Goal: Find specific page/section: Find specific page/section

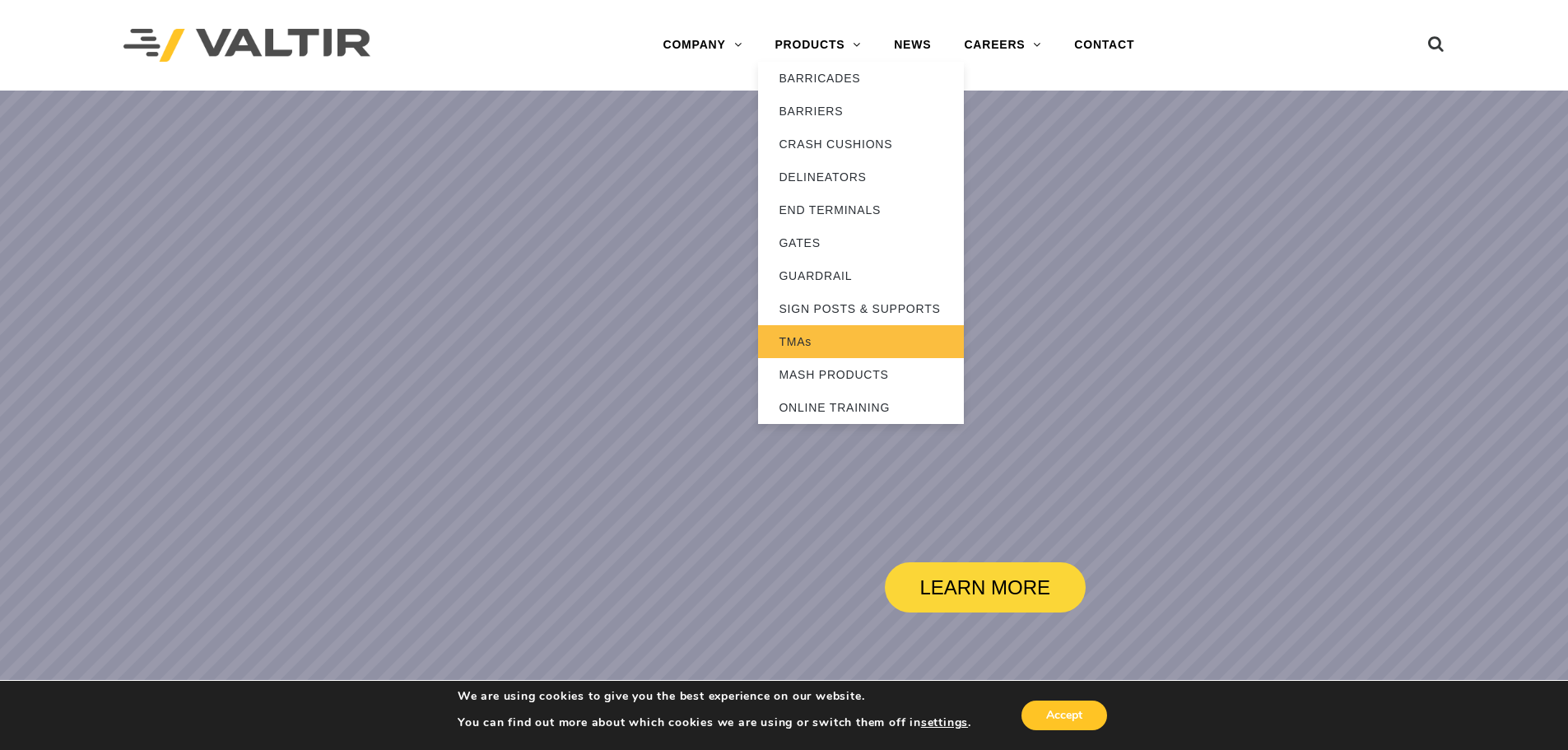
click at [834, 341] on link "TMAs" at bounding box center [861, 341] width 206 height 33
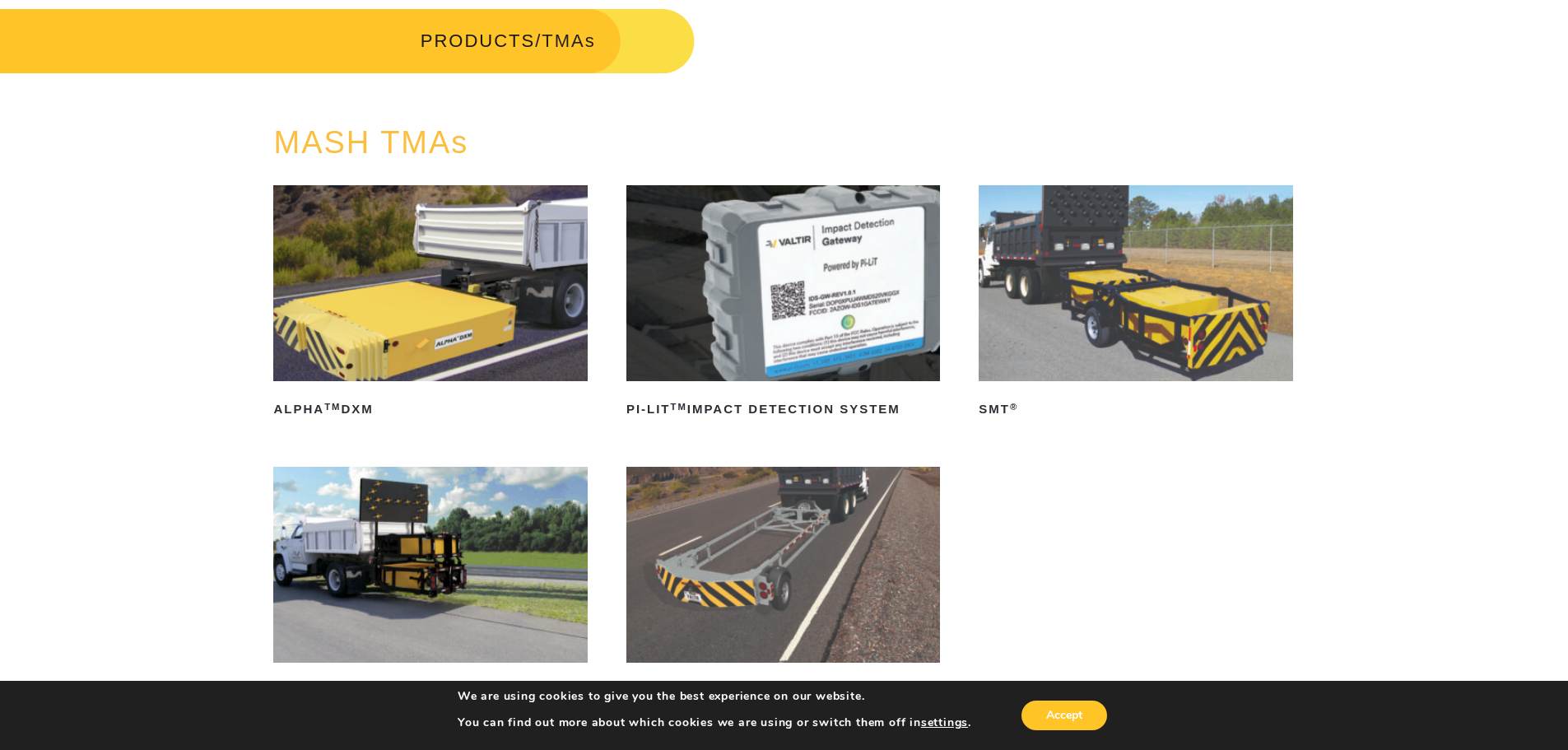
scroll to position [165, 0]
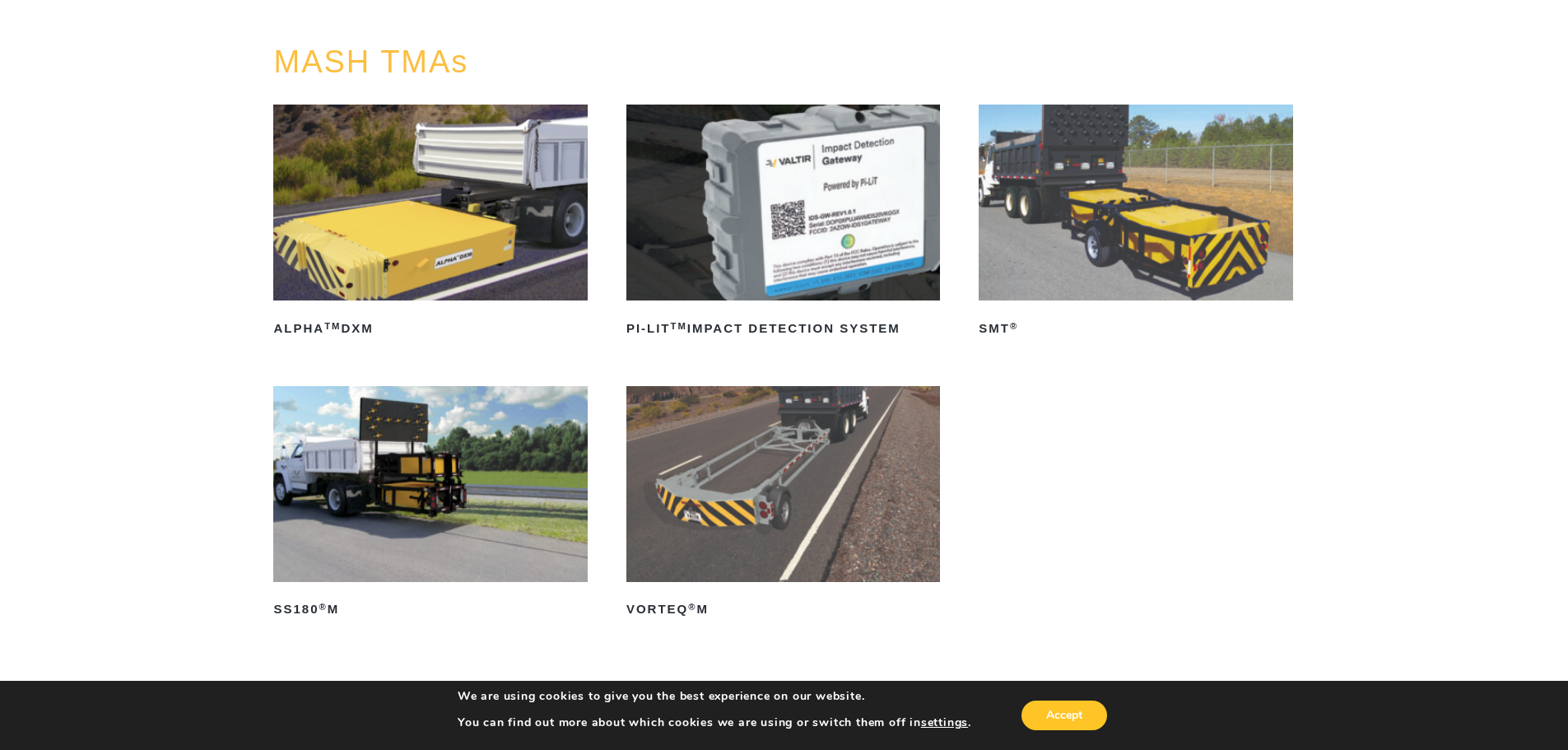
click at [1082, 192] on img at bounding box center [1135, 202] width 314 height 196
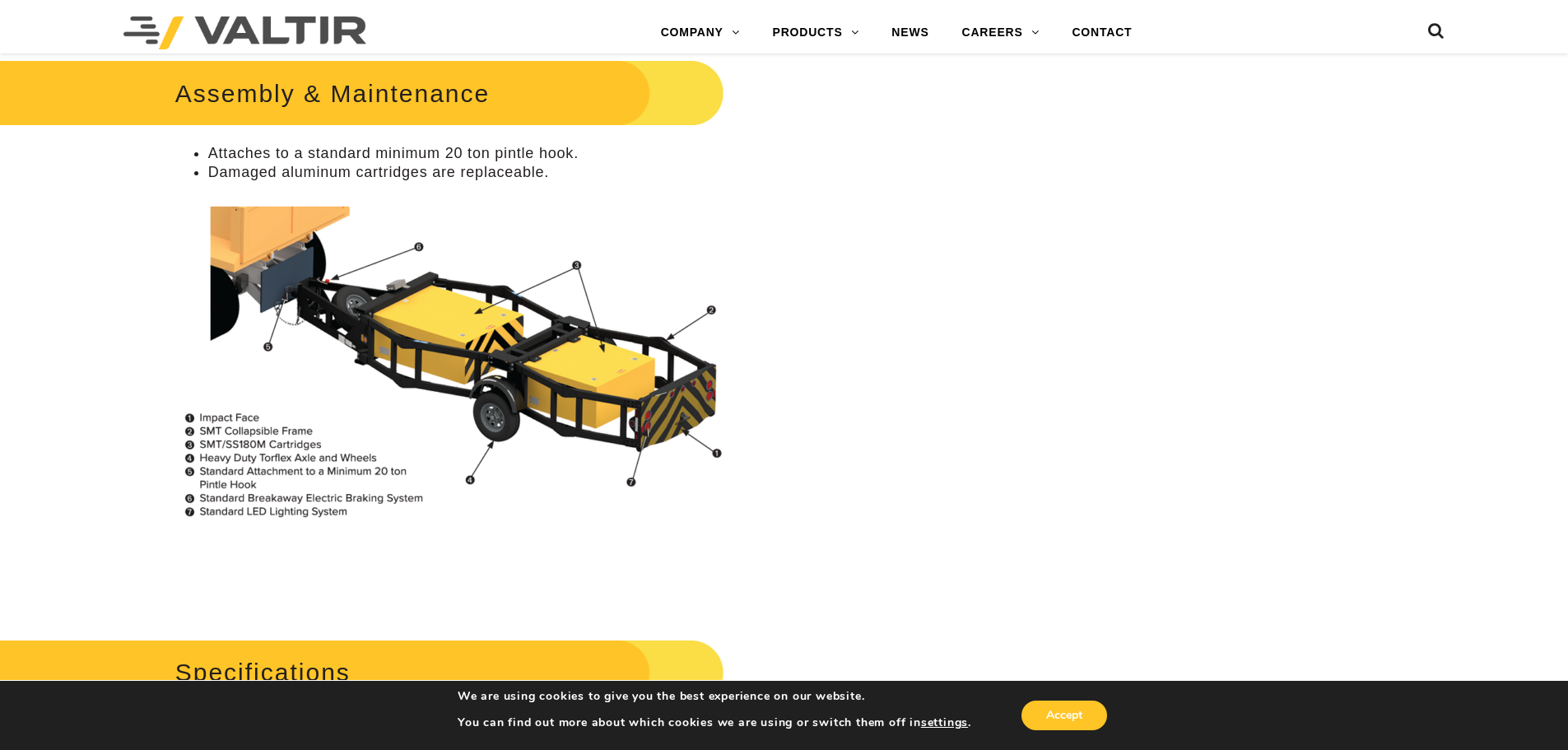
scroll to position [1234, 0]
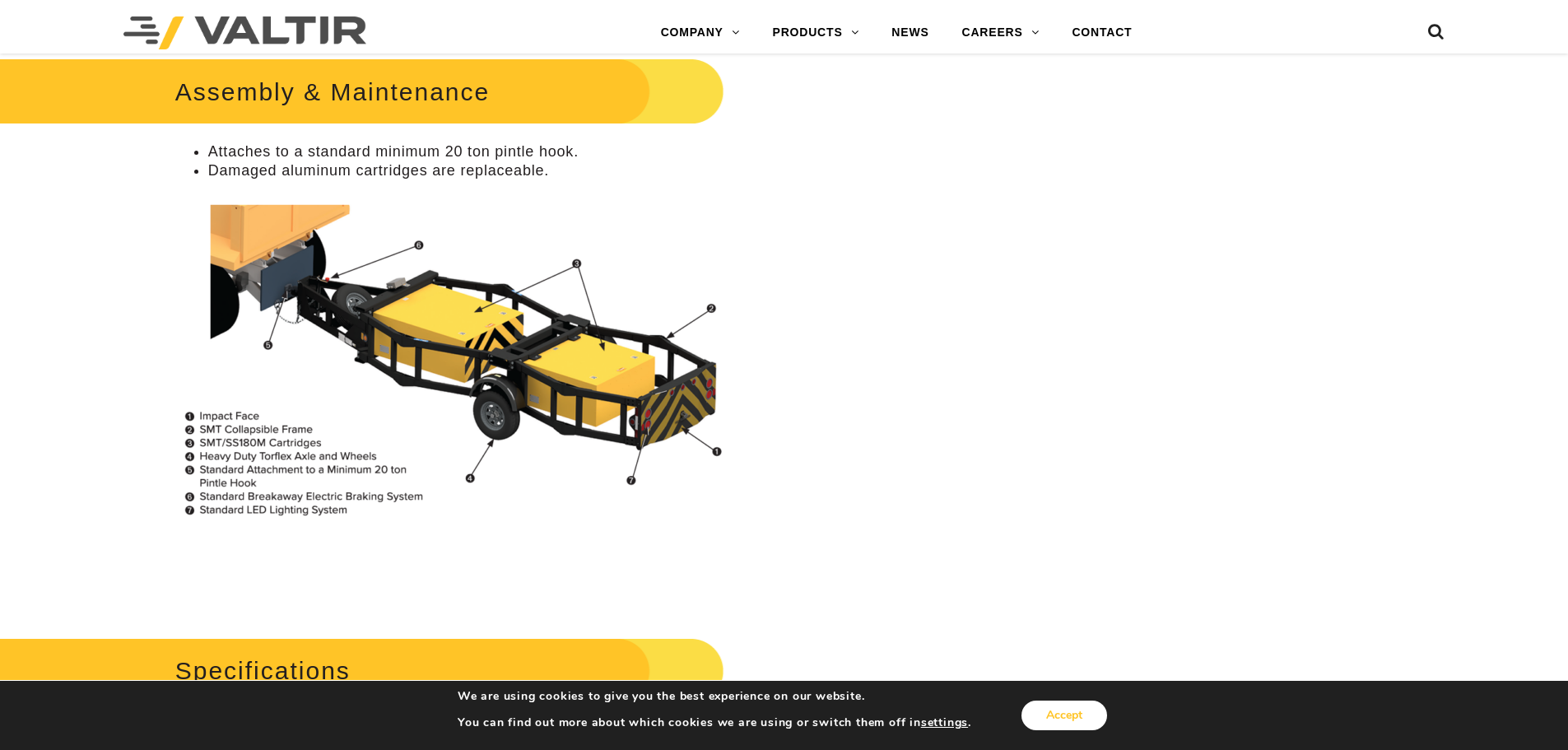
click at [1085, 711] on button "Accept" at bounding box center [1064, 715] width 85 height 30
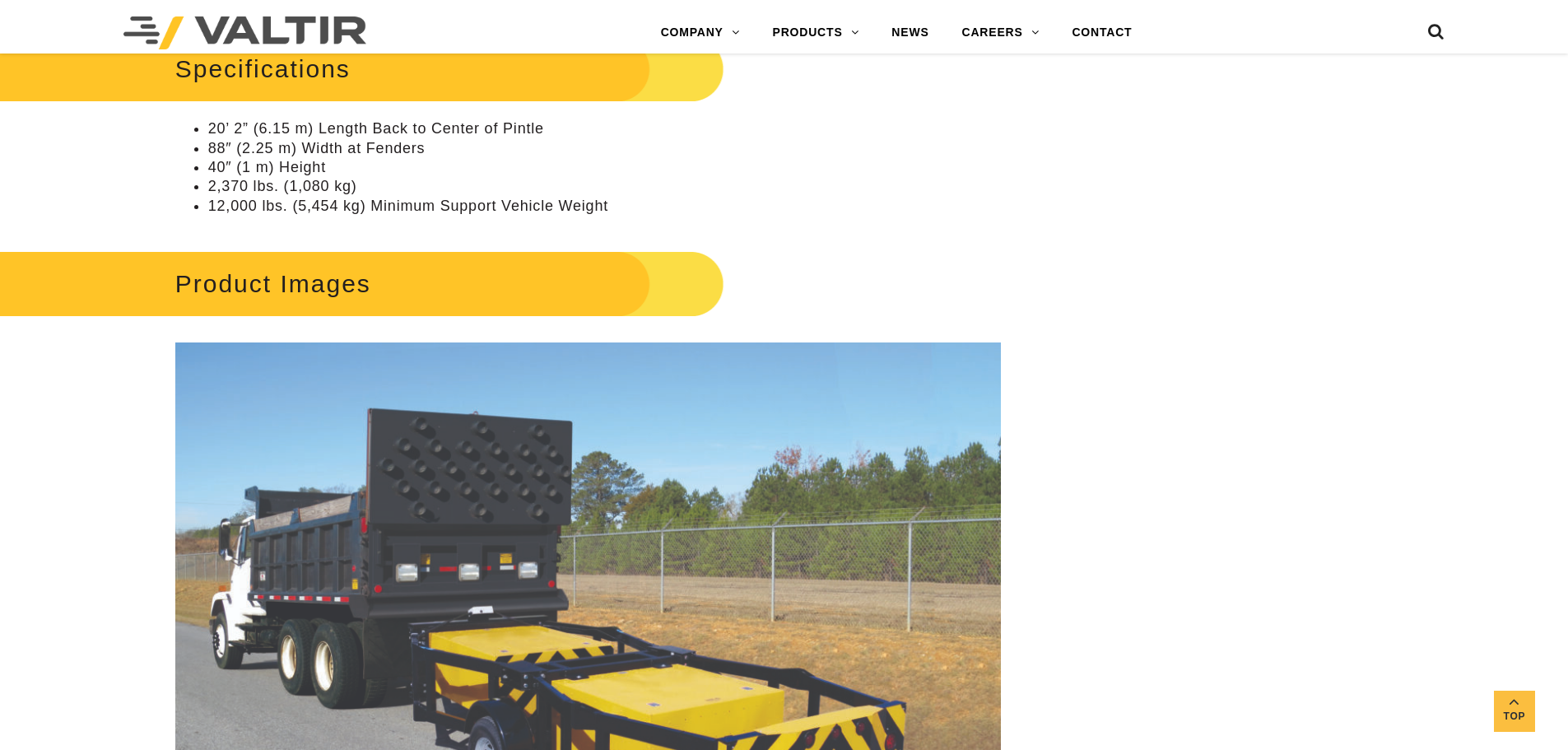
scroll to position [1564, 0]
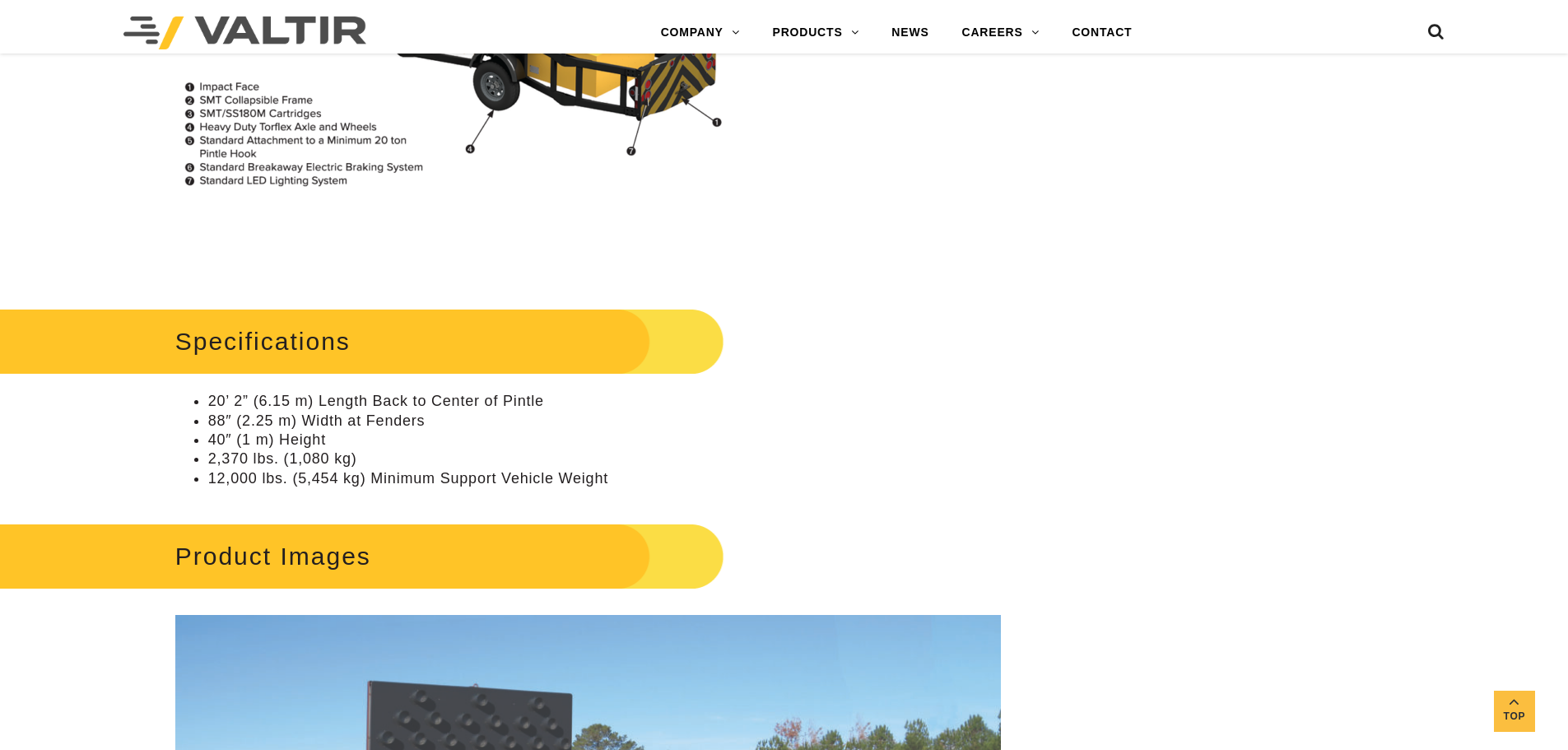
click at [1454, 37] on div "Menu COMPANY ABOUT VALTIR OUR HISTORY RENTALS INTERNATIONAL PRODUCTS BARRICADES…" at bounding box center [784, 32] width 1346 height 41
click at [1440, 40] on icon at bounding box center [1436, 35] width 17 height 24
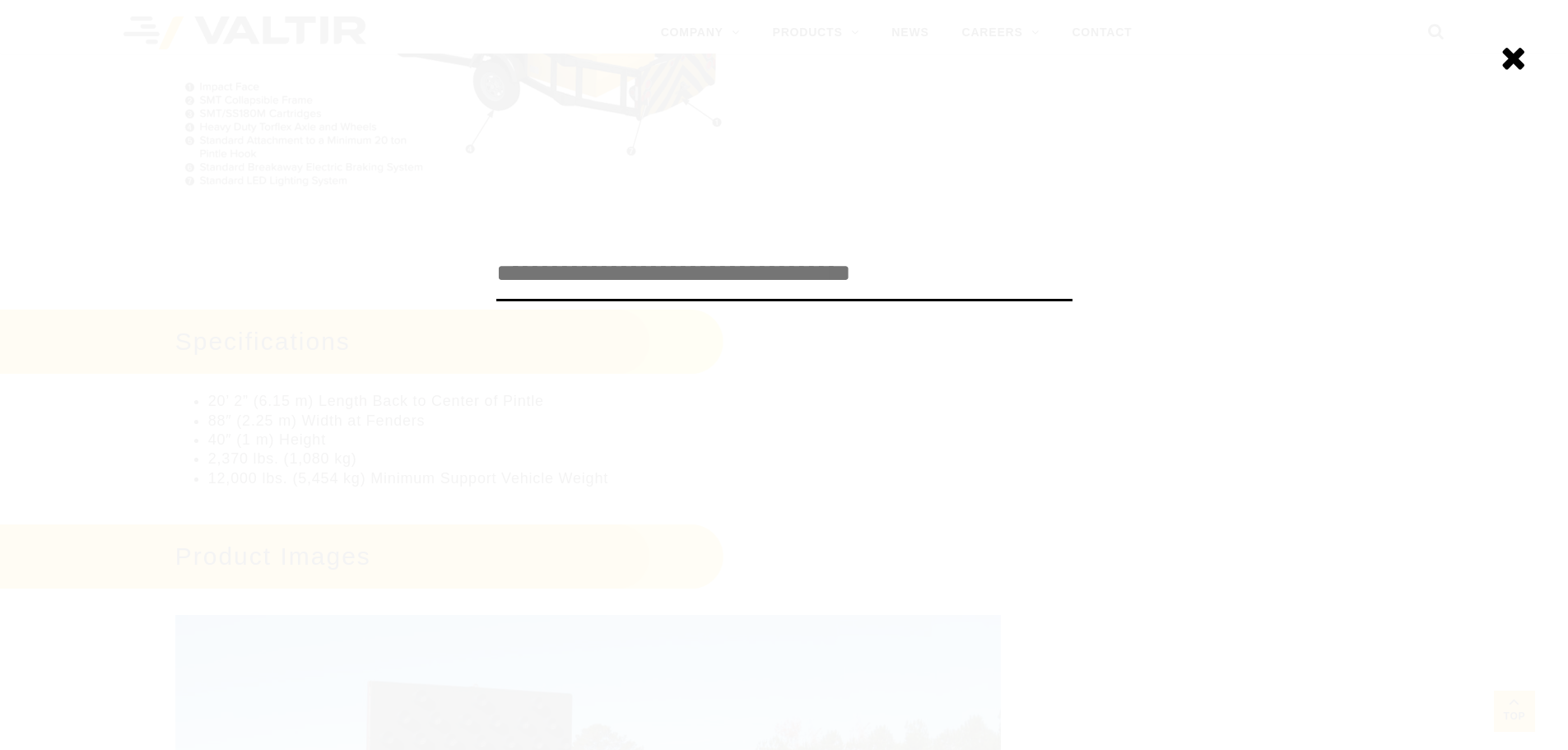
click at [593, 281] on input "search" at bounding box center [784, 274] width 576 height 54
type input "******"
click input "******" at bounding box center [0, 0] width 0 height 0
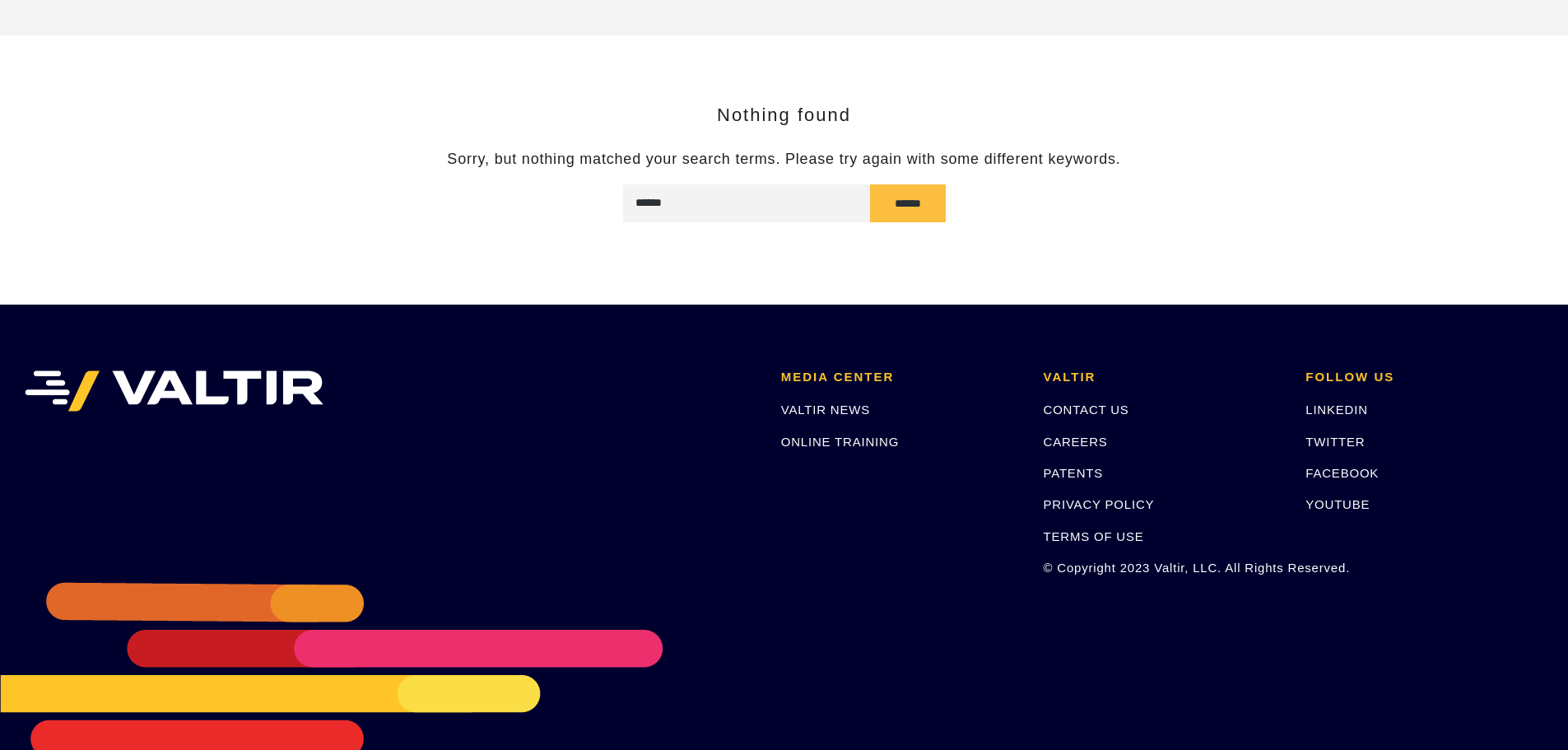
scroll to position [213, 0]
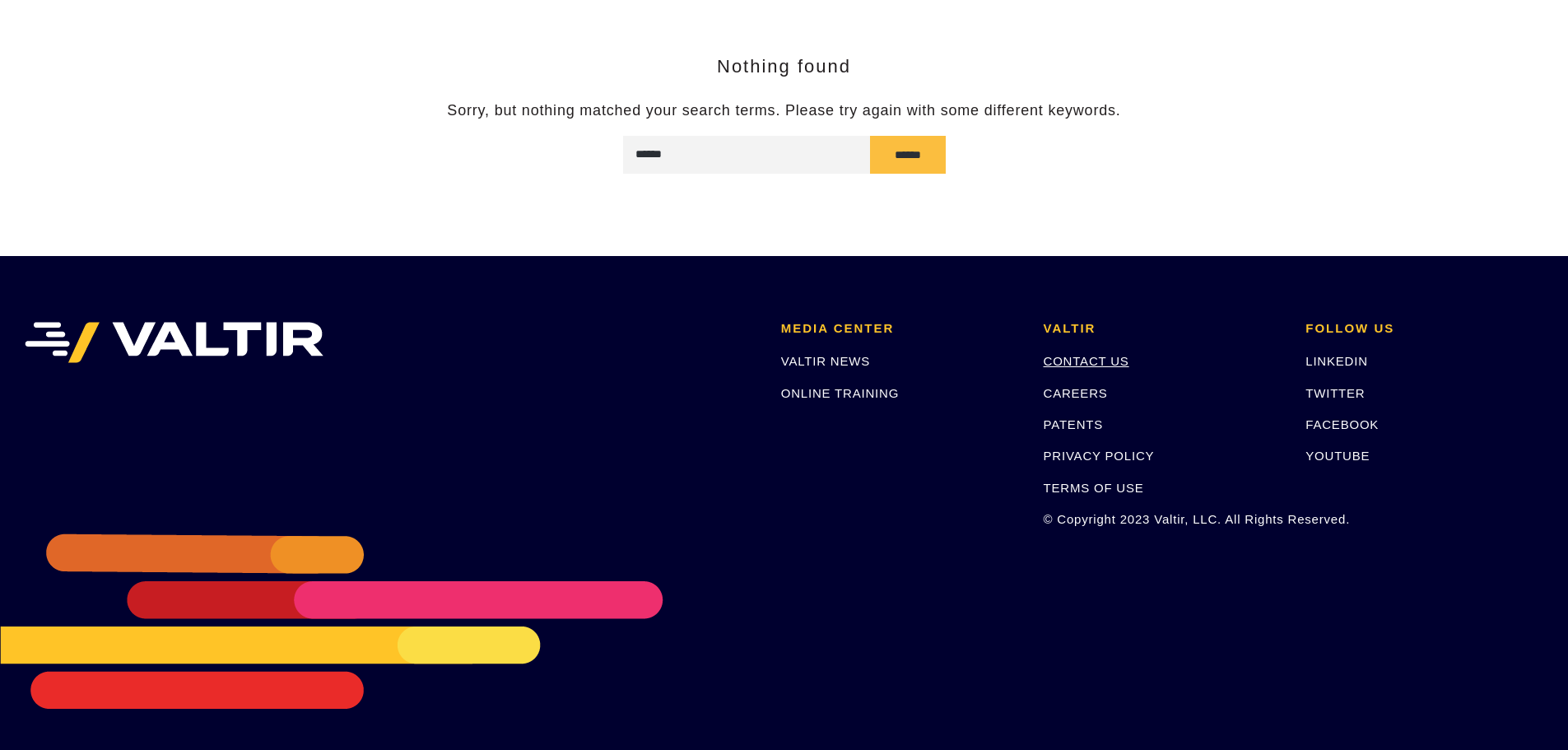
click at [1119, 362] on link "CONTACT US" at bounding box center [1086, 361] width 85 height 14
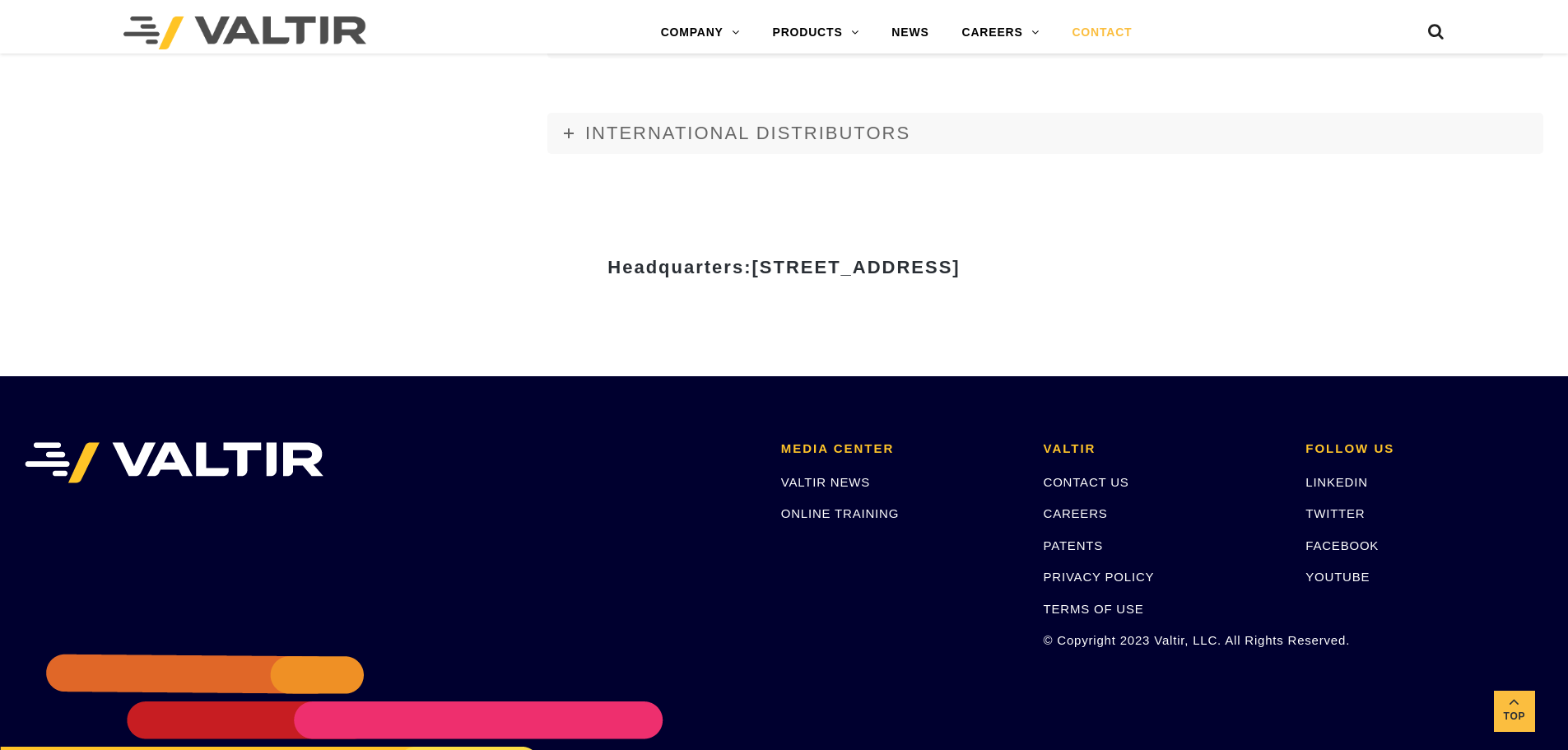
scroll to position [2222, 0]
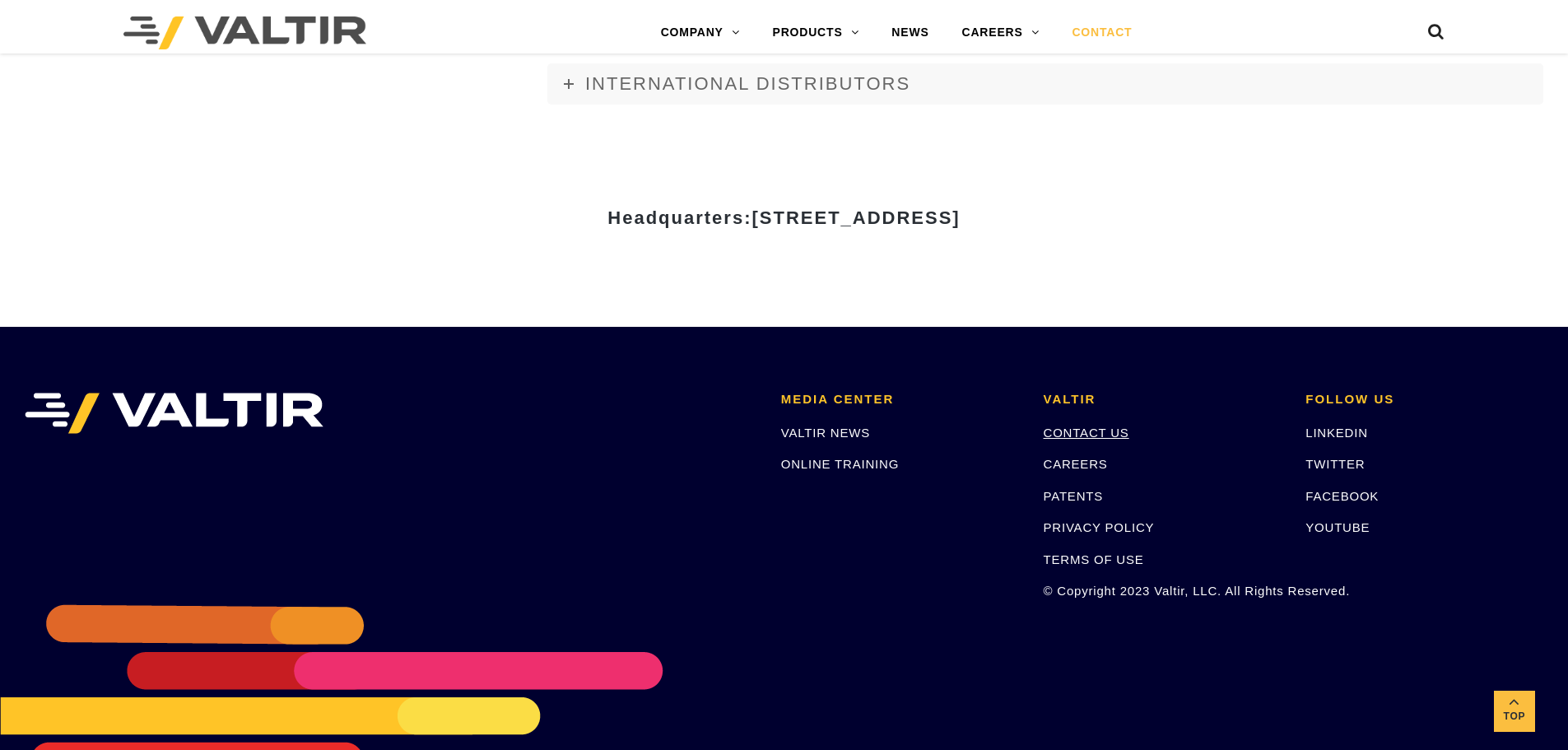
click at [1117, 426] on link "CONTACT US" at bounding box center [1086, 432] width 85 height 14
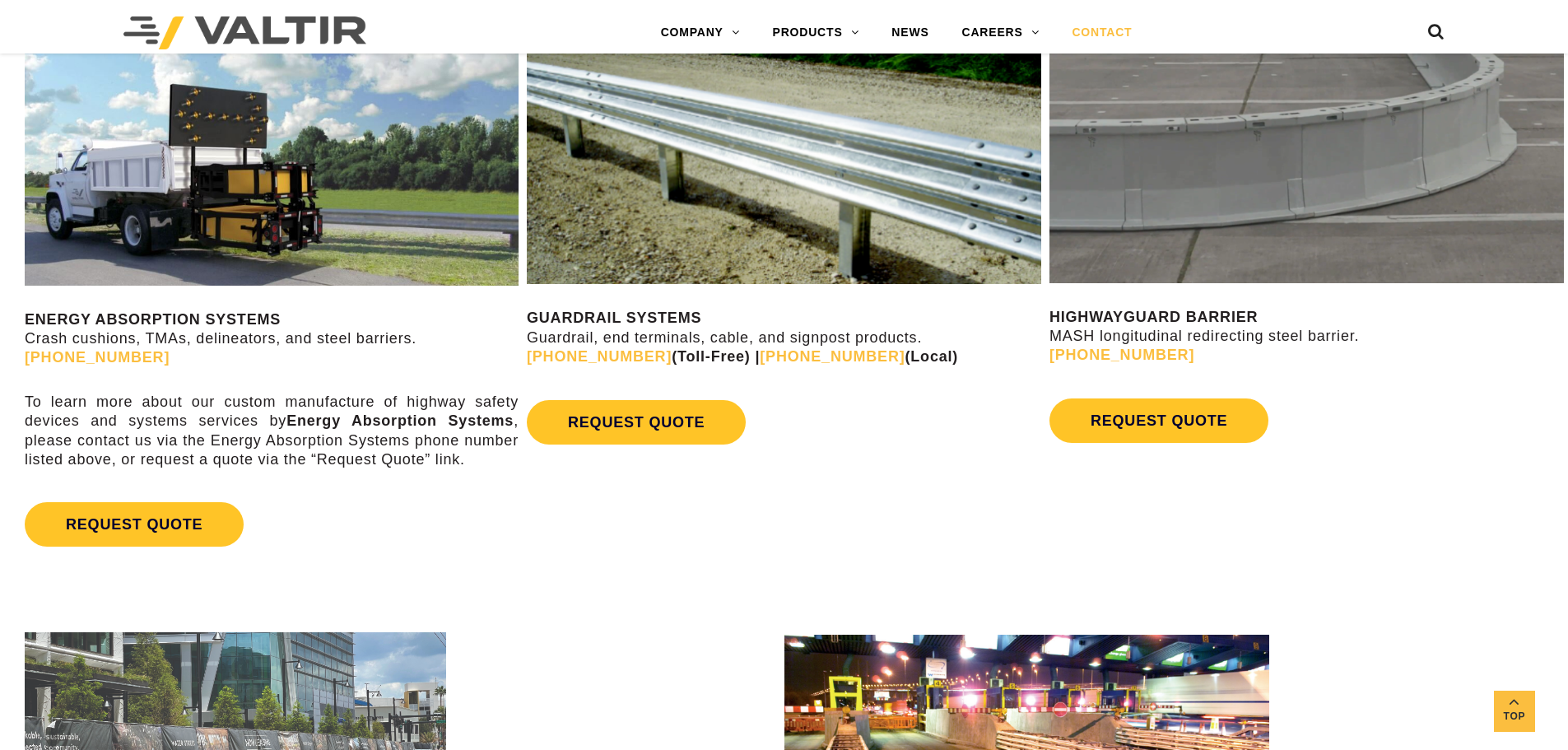
scroll to position [905, 0]
